Goal: Task Accomplishment & Management: Manage account settings

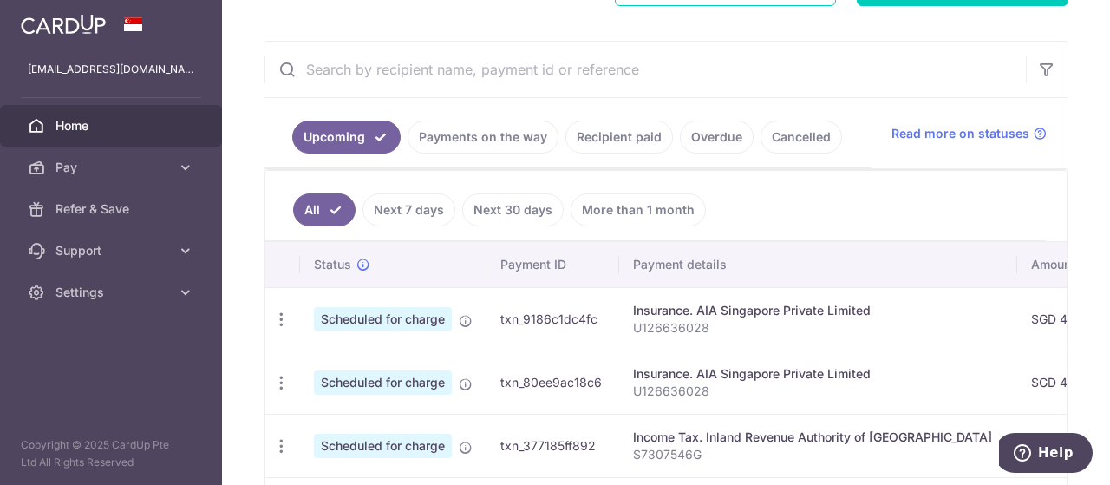
scroll to position [249, 0]
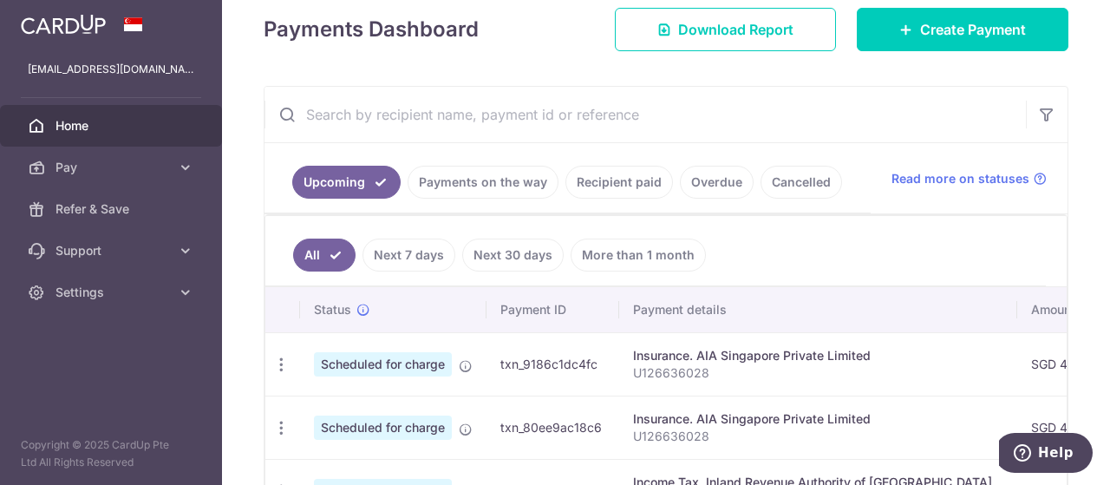
click at [622, 183] on link "Recipient paid" at bounding box center [619, 182] width 108 height 33
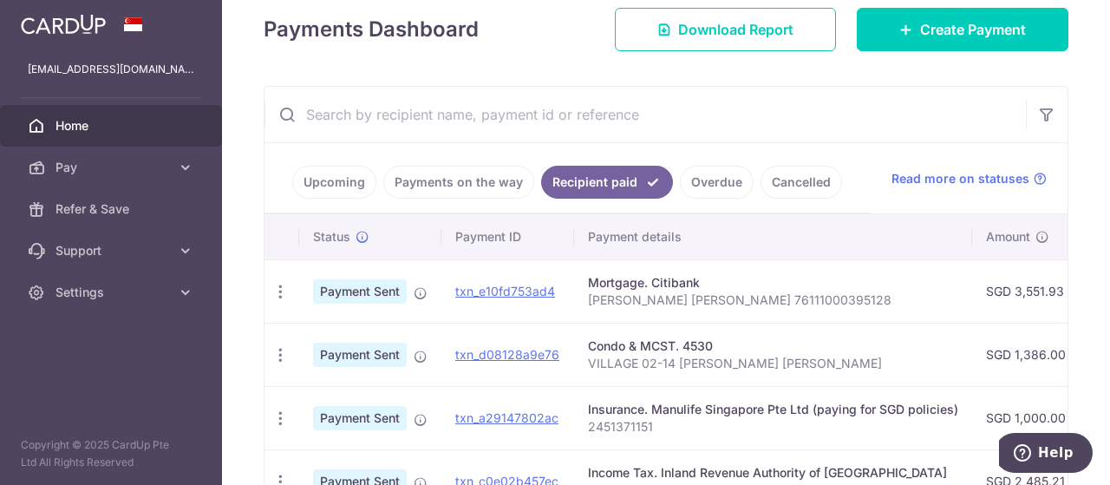
click at [851, 356] on p "VILLAGE 02-14 [PERSON_NAME] [PERSON_NAME]" at bounding box center [773, 363] width 370 height 17
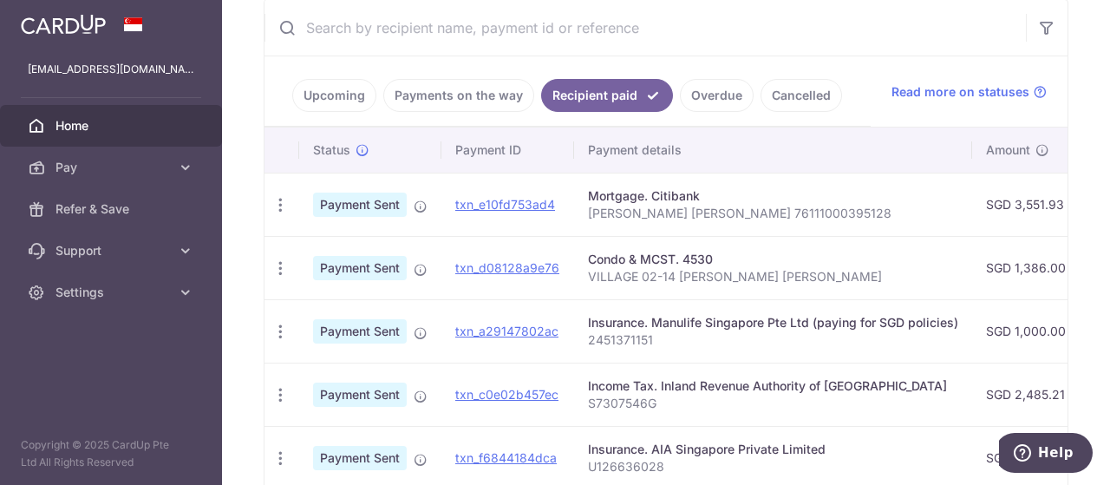
scroll to position [422, 0]
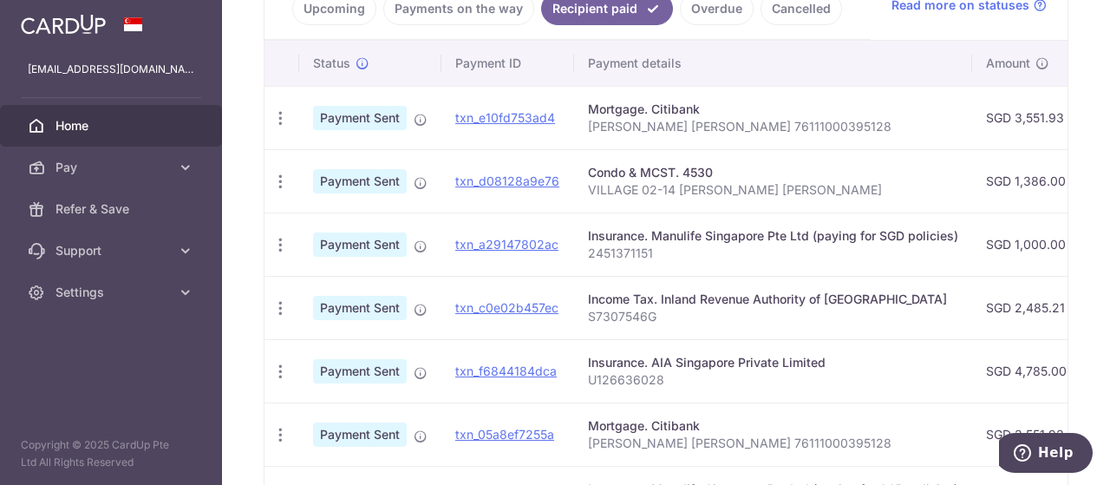
click at [922, 185] on p "VILLAGE 02-14 [PERSON_NAME] [PERSON_NAME]" at bounding box center [773, 189] width 370 height 17
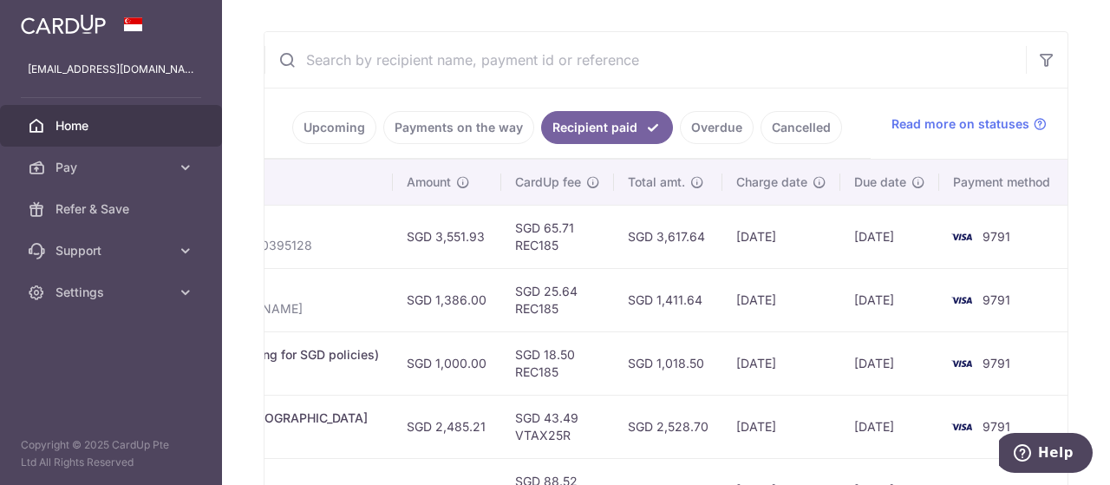
scroll to position [249, 0]
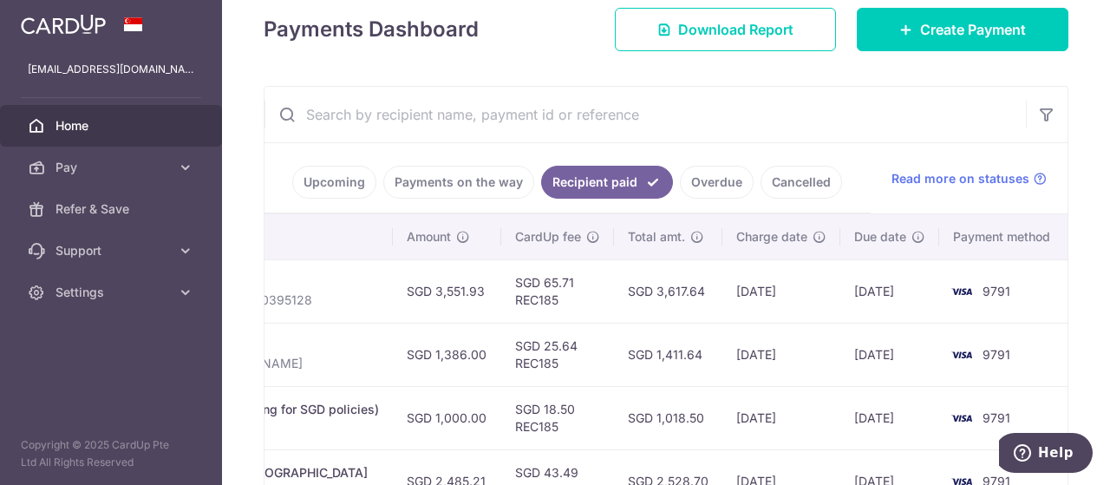
click at [328, 182] on link "Upcoming" at bounding box center [334, 182] width 84 height 33
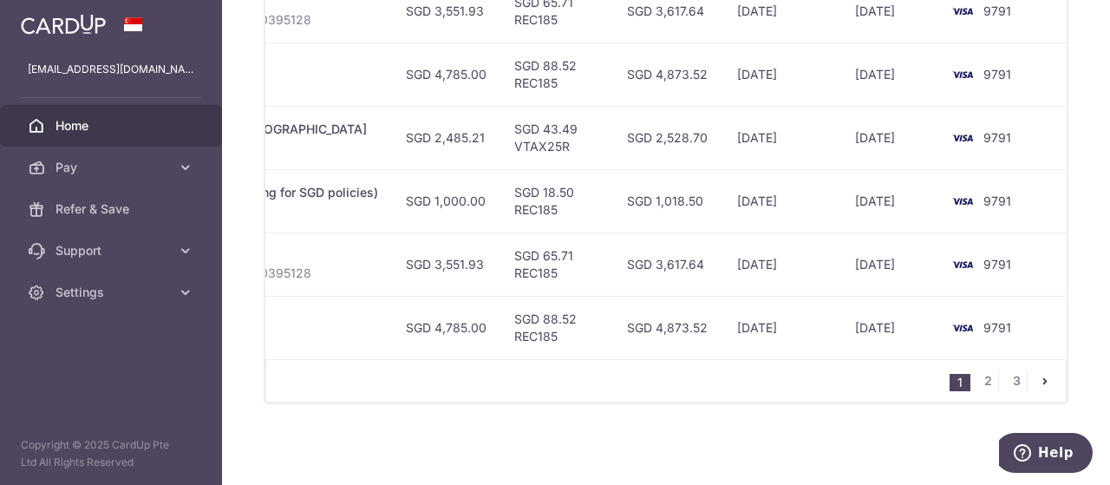
scroll to position [856, 0]
click at [986, 384] on link "2" at bounding box center [987, 379] width 21 height 21
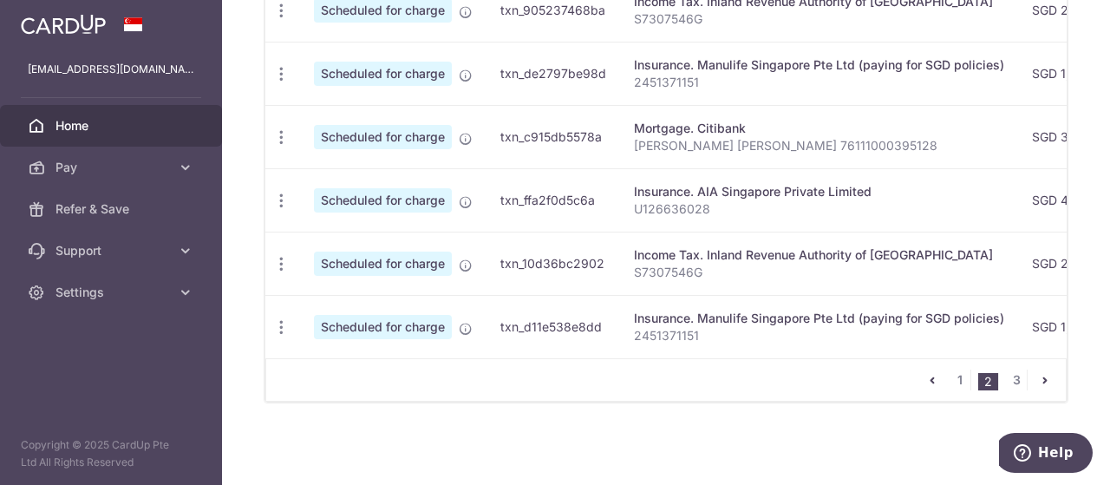
scroll to position [0, 624]
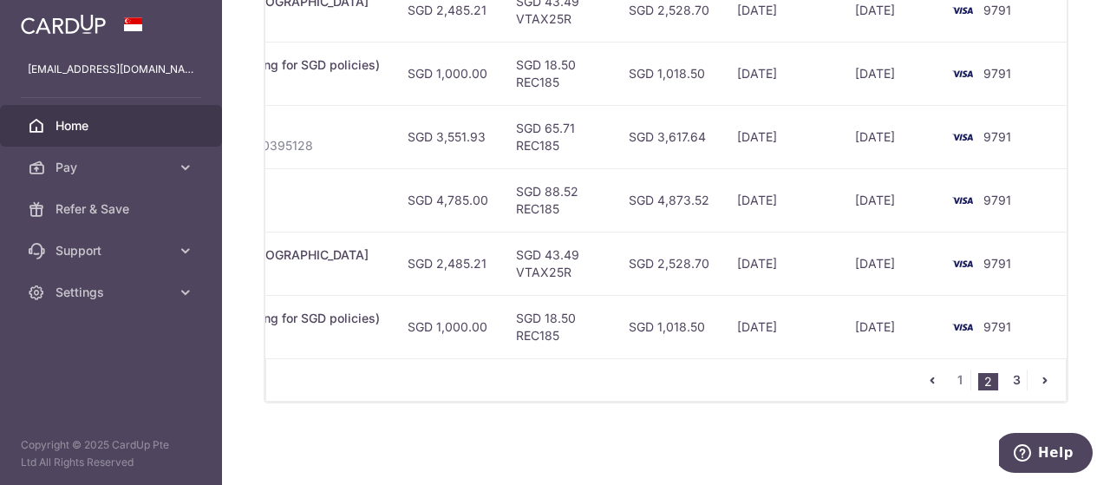
click at [1010, 383] on link "3" at bounding box center [1016, 379] width 21 height 21
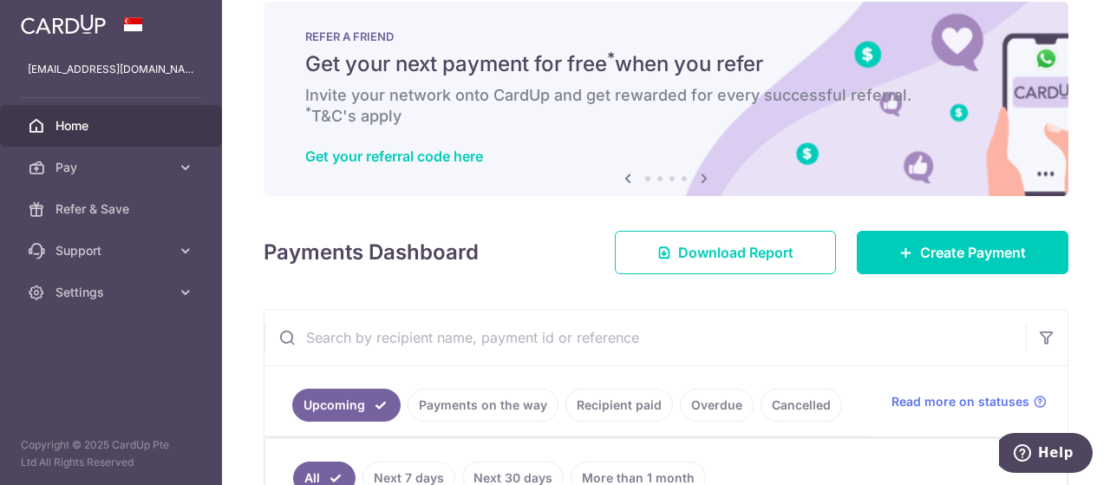
scroll to position [0, 0]
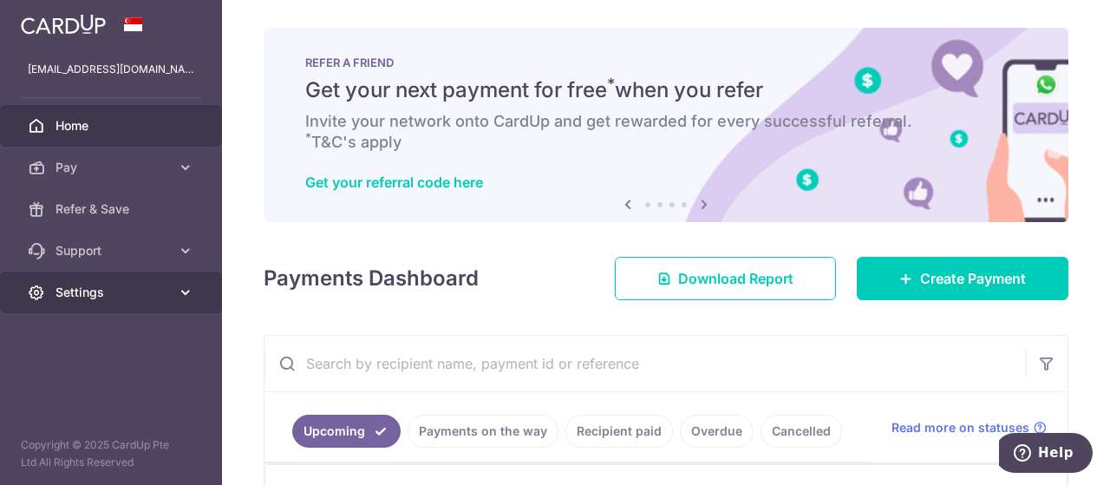
click at [104, 290] on span "Settings" at bounding box center [112, 292] width 114 height 17
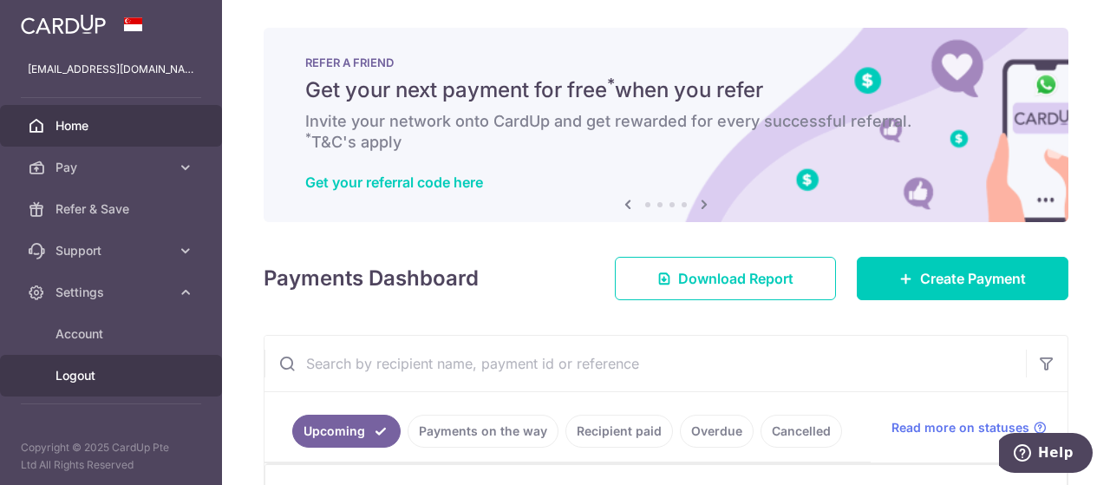
click at [79, 375] on span "Logout" at bounding box center [112, 375] width 114 height 17
